Goal: Register for event/course

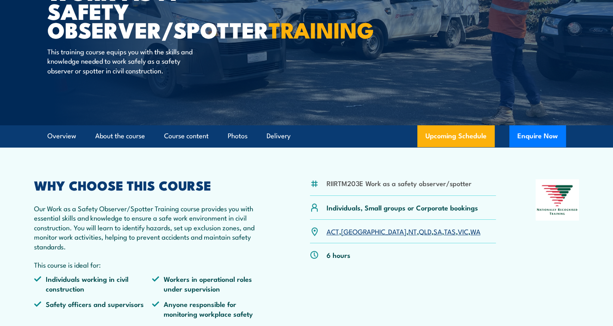
scroll to position [121, 0]
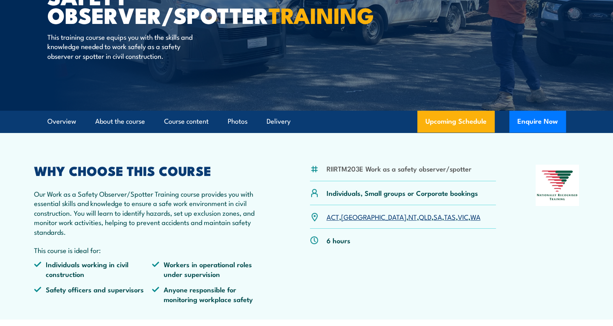
click at [433, 217] on link "SA" at bounding box center [437, 216] width 9 height 10
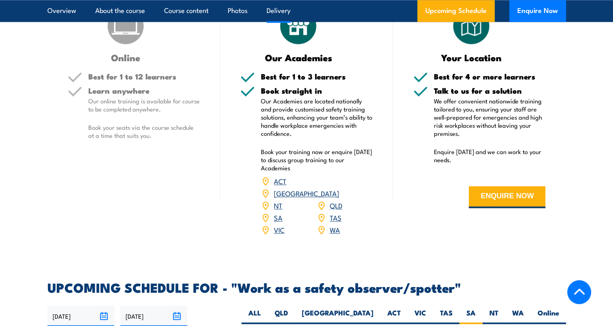
scroll to position [986, 0]
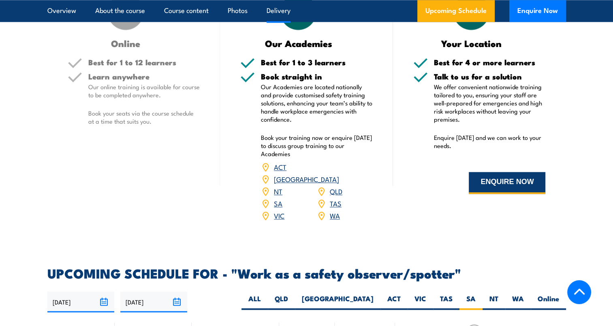
click at [496, 180] on button "ENQUIRE NOW" at bounding box center [506, 183] width 77 height 22
click at [277, 198] on link "SA" at bounding box center [278, 203] width 9 height 10
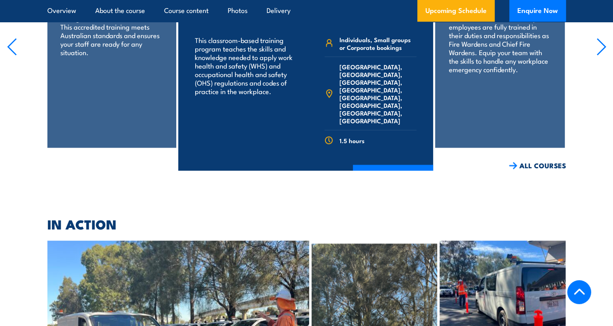
scroll to position [1605, 0]
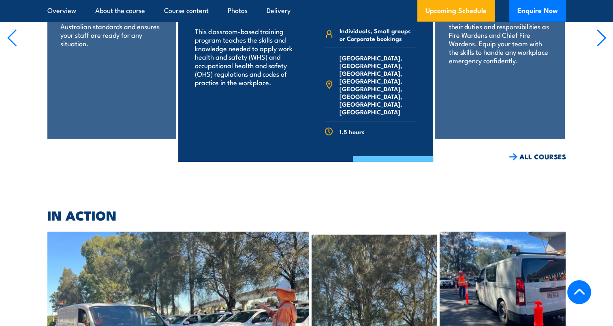
click at [388, 156] on link "COURSE DETAILS" at bounding box center [393, 166] width 80 height 21
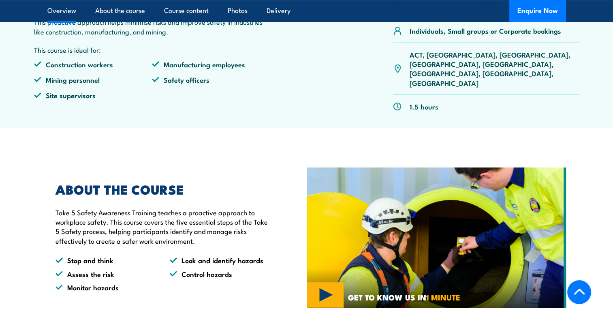
scroll to position [202, 0]
